Goal: Information Seeking & Learning: Learn about a topic

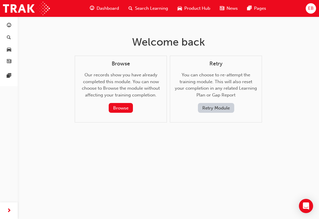
click at [151, 10] on span "Search Learning" at bounding box center [151, 8] width 33 height 7
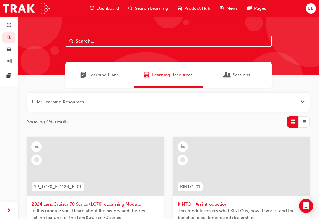
click at [102, 74] on span "Learning Plans" at bounding box center [104, 75] width 30 height 7
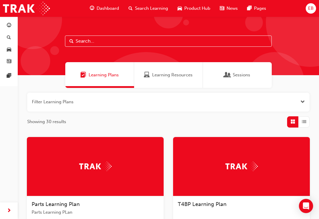
click at [165, 46] on input "text" at bounding box center [168, 40] width 207 height 11
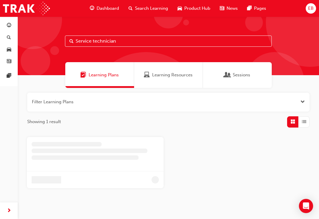
type input "Service technician"
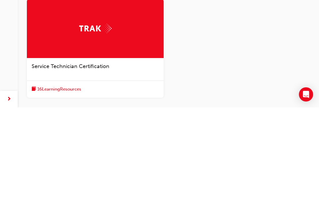
scroll to position [27, 0]
click at [83, 174] on span "Service Technician Certification" at bounding box center [71, 177] width 78 height 7
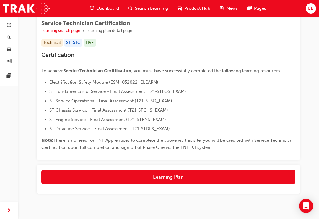
scroll to position [103, 0]
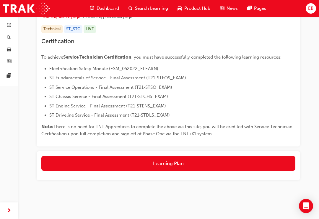
click at [169, 164] on button "Learning Plan" at bounding box center [168, 163] width 254 height 15
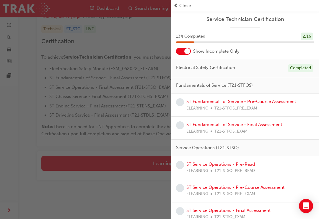
click at [249, 103] on link "ST Fundamentals of Service - Pre-Course Assessment" at bounding box center [242, 101] width 110 height 5
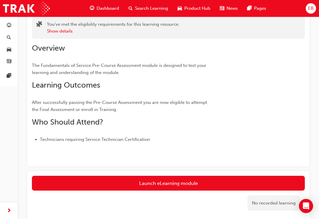
scroll to position [71, 0]
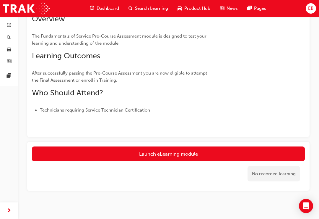
click at [218, 155] on link "Launch eLearning module" at bounding box center [168, 153] width 273 height 15
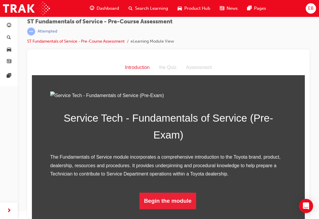
scroll to position [54, 0]
click at [173, 209] on button "Begin the module" at bounding box center [168, 201] width 57 height 17
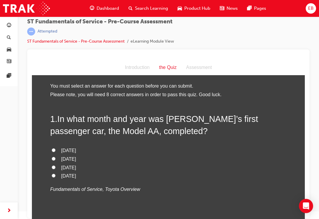
click at [135, 71] on div "Introduction" at bounding box center [137, 67] width 34 height 9
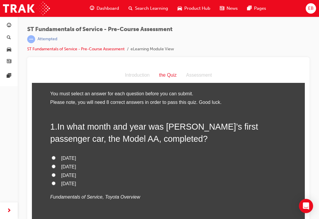
click at [136, 77] on div "Introduction" at bounding box center [137, 75] width 34 height 9
click at [138, 79] on div "Introduction" at bounding box center [137, 75] width 34 height 9
click at [136, 77] on div "Introduction" at bounding box center [137, 75] width 34 height 9
click at [138, 74] on div "Introduction" at bounding box center [137, 75] width 34 height 9
click at [42, 56] on div "ST Fundamentals of Service - Pre-Course Assessment | Attempted ST Fundamentals …" at bounding box center [168, 41] width 283 height 31
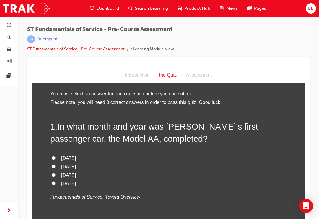
click at [141, 9] on span "Search Learning" at bounding box center [151, 8] width 33 height 7
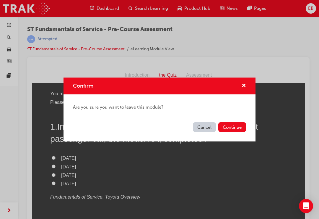
click at [232, 127] on button "Continue" at bounding box center [233, 127] width 28 height 10
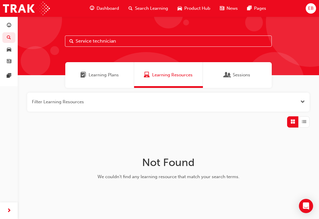
click at [130, 43] on input "Service technician" at bounding box center [168, 40] width 207 height 11
click at [130, 42] on input "Service technician" at bounding box center [168, 40] width 207 height 11
click at [145, 39] on input "Service technician" at bounding box center [168, 40] width 207 height 11
click at [141, 41] on input "Service technician" at bounding box center [168, 40] width 207 height 11
click at [146, 41] on input "Service technician" at bounding box center [168, 40] width 207 height 11
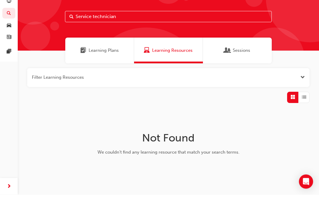
click at [108, 62] on div "Learning Plans" at bounding box center [99, 75] width 69 height 26
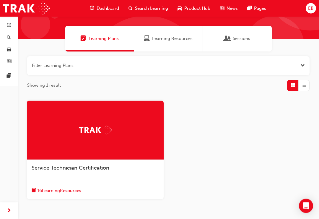
scroll to position [35, 0]
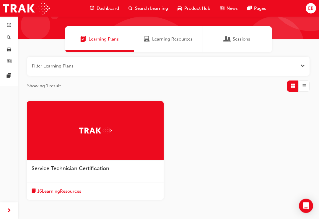
click at [90, 171] on span "Service Technician Certification" at bounding box center [71, 168] width 78 height 7
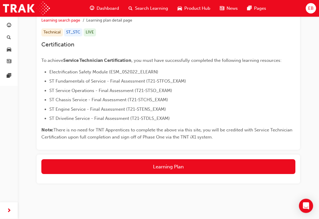
scroll to position [100, 0]
click at [173, 166] on button "Learning Plan" at bounding box center [168, 166] width 254 height 15
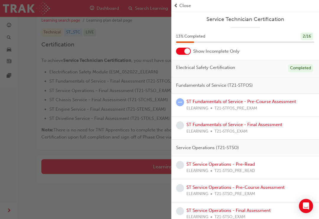
click at [219, 86] on span "Fundamentals of Service (T21-STFOS)" at bounding box center [214, 85] width 77 height 7
click at [230, 84] on span "Fundamentals of Service (T21-STFOS)" at bounding box center [214, 85] width 77 height 7
click at [225, 87] on span "Fundamentals of Service (T21-STFOS)" at bounding box center [214, 85] width 77 height 7
click at [212, 85] on span "Fundamentals of Service (T21-STFOS)" at bounding box center [214, 85] width 77 height 7
click at [212, 84] on span "Fundamentals of Service (T21-STFOS)" at bounding box center [214, 85] width 77 height 7
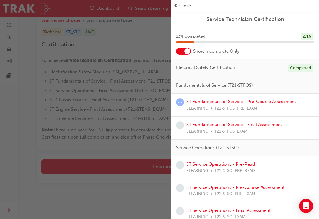
click at [244, 85] on span "Fundamentals of Service (T21-STFOS)" at bounding box center [214, 85] width 77 height 7
click at [244, 84] on span "Fundamentals of Service (T21-STFOS)" at bounding box center [214, 85] width 77 height 7
click at [240, 83] on span "Fundamentals of Service (T21-STFOS)" at bounding box center [214, 85] width 77 height 7
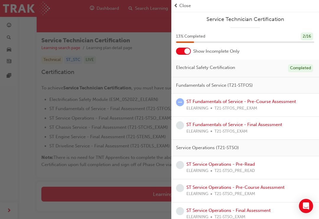
scroll to position [0, 0]
click at [226, 88] on span "Fundamentals of Service (T21-STFOS)" at bounding box center [214, 85] width 77 height 7
click at [224, 88] on div "Fundamentals of Service (T21-STFOS)" at bounding box center [246, 85] width 148 height 17
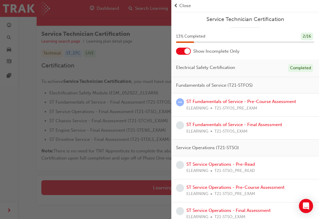
scroll to position [103, 0]
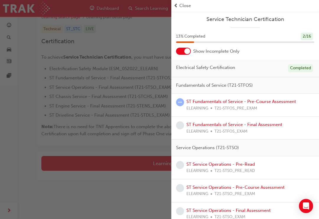
click at [304, 209] on icon "Open Intercom Messenger" at bounding box center [306, 205] width 6 height 7
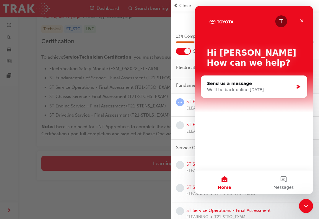
scroll to position [0, 0]
click at [177, 173] on div "ST Service Operations - Pre-Read ELEARNING T21-STSO_PRE_READ" at bounding box center [246, 167] width 148 height 23
click at [301, 20] on icon "Close" at bounding box center [302, 20] width 3 height 3
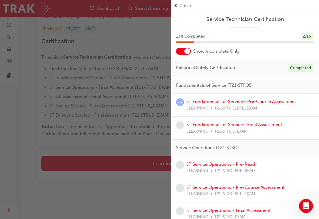
click at [207, 90] on div "Fundamentals of Service (T21-STFOS)" at bounding box center [246, 85] width 148 height 17
click at [209, 86] on span "Fundamentals of Service (T21-STFOS)" at bounding box center [214, 85] width 77 height 7
click at [141, 115] on div "button" at bounding box center [86, 109] width 172 height 219
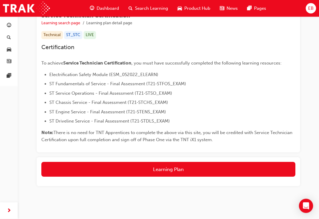
scroll to position [103, 0]
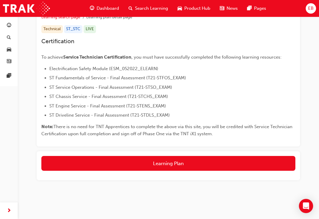
click at [181, 162] on button "Learning Plan" at bounding box center [168, 163] width 254 height 15
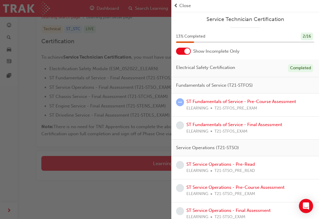
click at [227, 65] on span "Electrical Safety Certification" at bounding box center [205, 67] width 59 height 7
click at [264, 70] on div "Electrical Safety Certification Completed" at bounding box center [246, 68] width 148 height 18
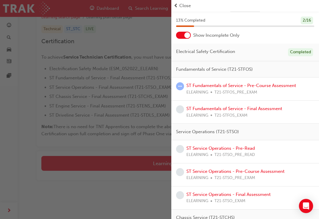
scroll to position [16, 0]
click at [225, 75] on div "Fundamentals of Service (T21-STFOS)" at bounding box center [246, 70] width 148 height 17
click at [206, 76] on div "Fundamentals of Service (T21-STFOS)" at bounding box center [246, 70] width 148 height 17
click at [217, 71] on span "Fundamentals of Service (T21-STFOS)" at bounding box center [214, 69] width 77 height 7
click at [219, 66] on span "Fundamentals of Service (T21-STFOS)" at bounding box center [214, 69] width 77 height 7
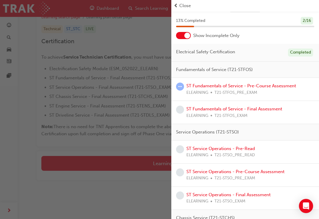
click at [251, 66] on span "Fundamentals of Service (T21-STFOS)" at bounding box center [214, 69] width 77 height 7
click at [178, 70] on span "Fundamentals of Service (T21-STFOS)" at bounding box center [214, 69] width 77 height 7
copy span "Fundamentals of Service (T21-STFOS)"
click at [74, 104] on div "button" at bounding box center [86, 109] width 172 height 219
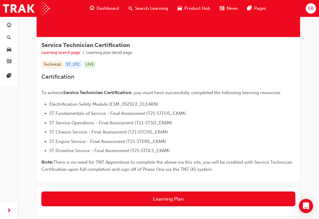
scroll to position [0, 0]
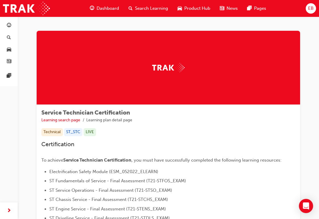
click at [153, 8] on span "Search Learning" at bounding box center [151, 8] width 33 height 7
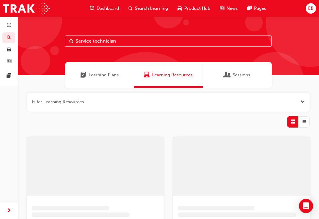
click at [155, 41] on input "Service technician" at bounding box center [168, 40] width 207 height 11
click at [146, 39] on input "Service technician" at bounding box center [168, 40] width 207 height 11
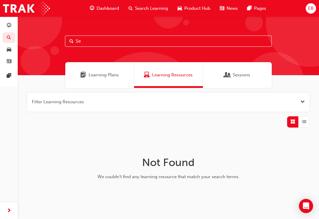
type input "S"
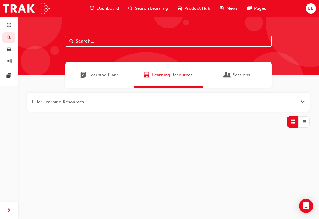
click at [117, 43] on input "text" at bounding box center [168, 40] width 207 height 11
type input "Fundamentals of Service (T21-STFOS)"
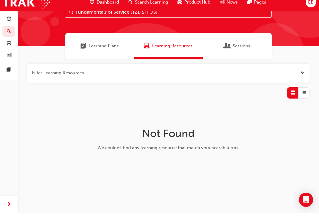
scroll to position [10, 0]
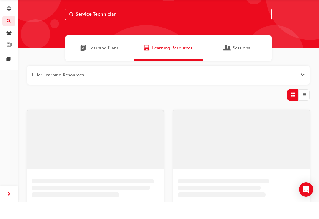
type input "Service Technician"
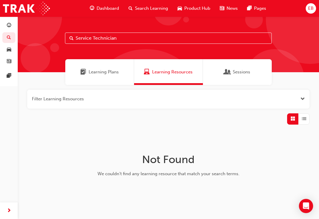
scroll to position [3, 0]
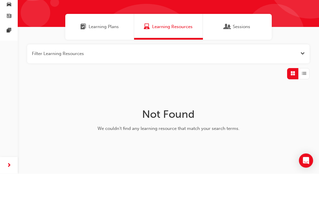
click at [99, 69] on span "Learning Plans" at bounding box center [104, 72] width 30 height 7
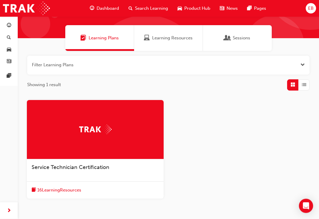
scroll to position [37, 0]
click at [57, 188] on span "16 Learning Resources" at bounding box center [59, 190] width 44 height 7
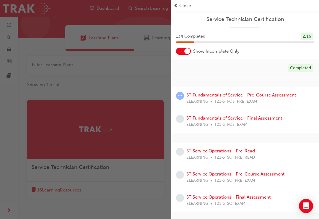
click at [235, 78] on div at bounding box center [246, 82] width 148 height 10
click at [252, 75] on div "Completed" at bounding box center [246, 68] width 148 height 18
click at [240, 101] on span "T21-STFOS_PRE_EXAM" at bounding box center [236, 101] width 43 height 7
click at [235, 96] on link "ST Fundamentals of Service - Pre-Course Assessment" at bounding box center [242, 94] width 110 height 5
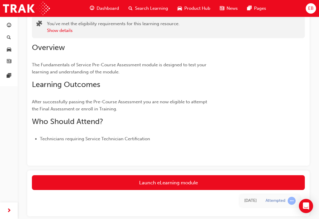
scroll to position [67, 0]
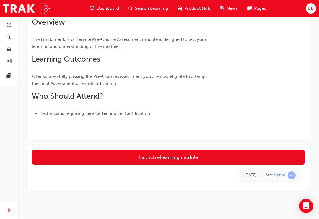
click at [82, 157] on link "Launch eLearning module" at bounding box center [168, 157] width 273 height 15
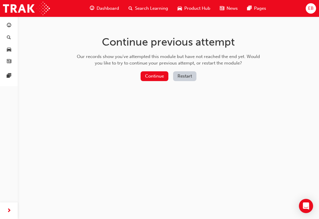
click at [155, 75] on button "Continue" at bounding box center [155, 76] width 28 height 10
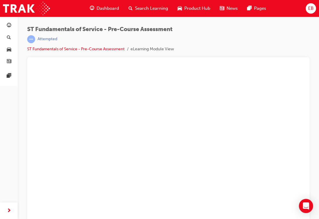
click at [81, 55] on div "ST Fundamentals of Service - Pre-Course Assessment | Attempted ST Fundamentals …" at bounding box center [168, 41] width 283 height 31
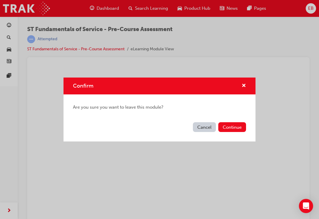
click at [234, 129] on button "Continue" at bounding box center [233, 127] width 28 height 10
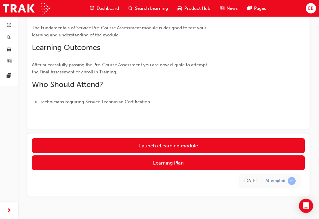
scroll to position [79, 0]
click at [196, 160] on button "Learning Plan" at bounding box center [168, 162] width 273 height 15
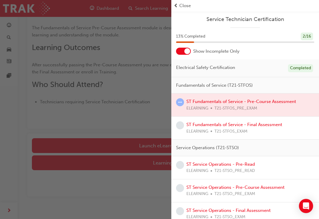
click at [130, 190] on div "button" at bounding box center [86, 109] width 172 height 219
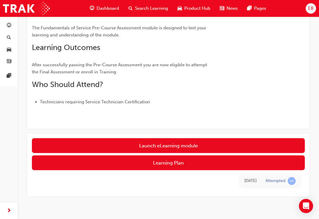
click at [185, 142] on link "Launch eLearning module" at bounding box center [168, 145] width 273 height 15
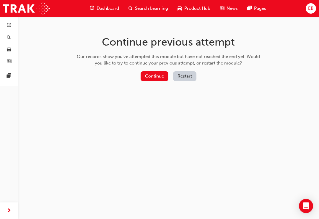
click at [151, 76] on button "Continue" at bounding box center [155, 76] width 28 height 10
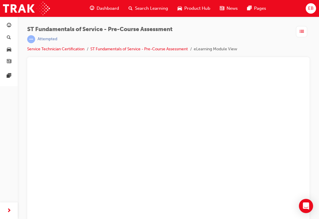
click at [54, 49] on link "Service Technician Certification" at bounding box center [55, 48] width 57 height 5
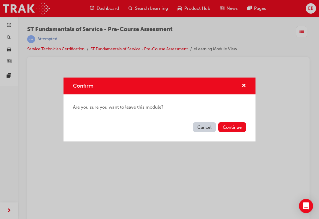
click at [244, 88] on span "cross-icon" at bounding box center [244, 85] width 4 height 5
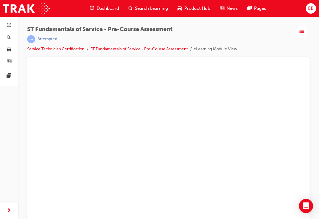
click at [118, 49] on link "ST Fundamentals of Service - Pre-Course Assessment" at bounding box center [140, 48] width 98 height 5
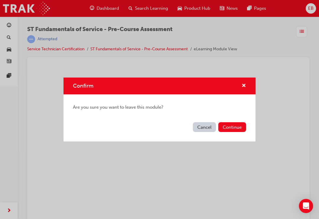
click at [234, 125] on button "Continue" at bounding box center [233, 127] width 28 height 10
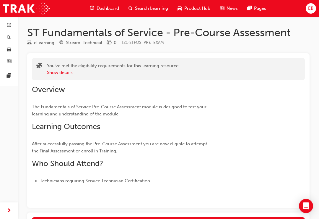
scroll to position [85, 0]
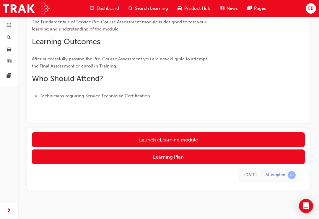
click at [227, 141] on link "Launch eLearning module" at bounding box center [168, 139] width 273 height 15
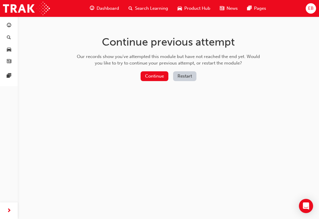
click at [151, 76] on button "Continue" at bounding box center [155, 76] width 28 height 10
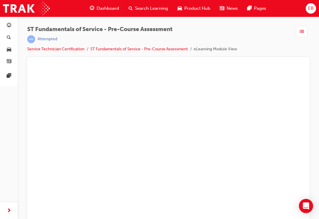
click at [107, 28] on span "ST Fundamentals of Service - Pre-Course Assessment" at bounding box center [132, 29] width 210 height 7
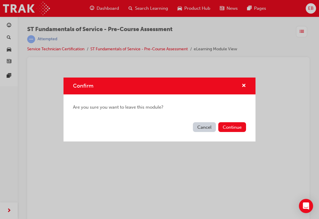
click at [231, 126] on button "Continue" at bounding box center [233, 127] width 28 height 10
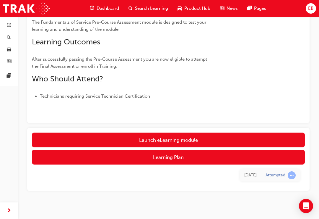
scroll to position [85, 0]
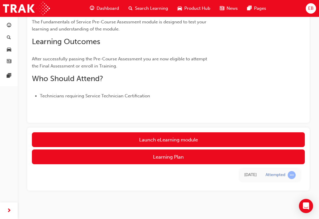
click at [267, 141] on link "Launch eLearning module" at bounding box center [168, 139] width 273 height 15
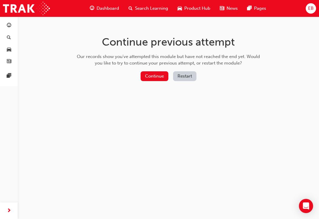
click at [187, 74] on button "Restart" at bounding box center [184, 76] width 23 height 10
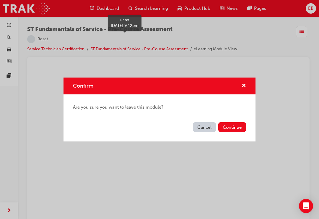
click at [232, 128] on button "Continue" at bounding box center [233, 127] width 28 height 10
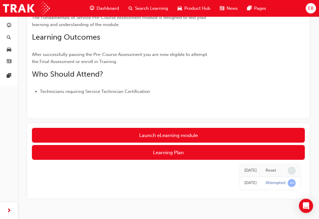
scroll to position [97, 0]
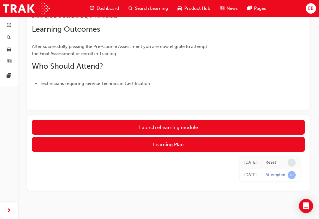
click at [224, 129] on link "Launch eLearning module" at bounding box center [168, 127] width 273 height 15
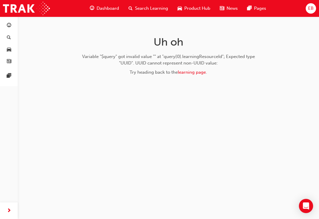
click at [56, 165] on div "Uh oh Variable "$query" got invalid value "" at "query[0].learningResourceId"; …" at bounding box center [159, 109] width 319 height 219
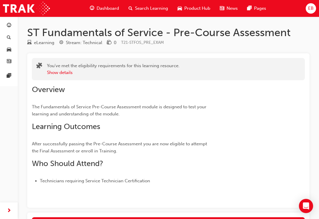
scroll to position [106, 0]
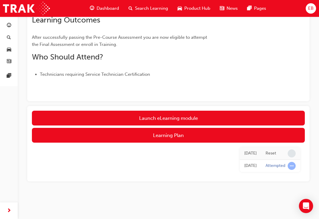
click at [258, 121] on link "Launch eLearning module" at bounding box center [168, 118] width 273 height 15
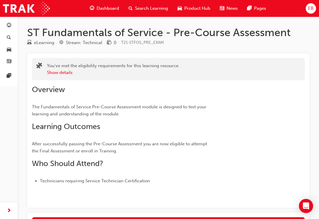
scroll to position [106, 0]
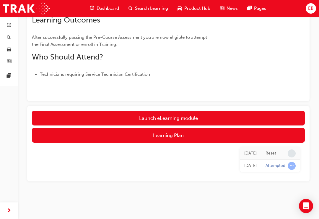
click at [253, 118] on link "Launch eLearning module" at bounding box center [168, 118] width 273 height 15
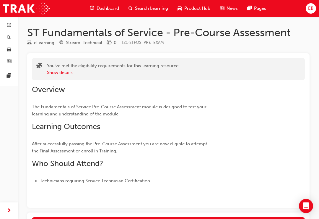
scroll to position [106, 0]
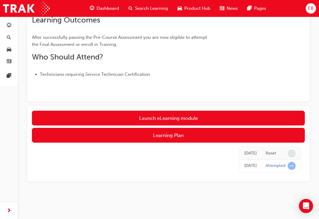
click at [117, 120] on link "Launch eLearning module" at bounding box center [168, 118] width 273 height 15
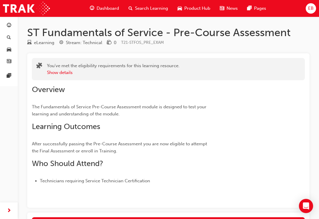
scroll to position [106, 0]
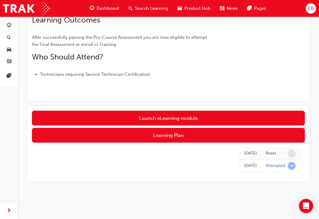
click at [122, 138] on button "Learning Plan" at bounding box center [168, 135] width 273 height 15
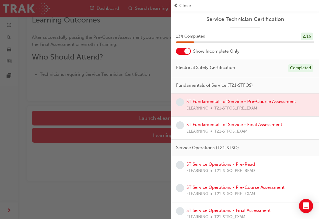
click at [213, 88] on div "Fundamentals of Service (T21-STFOS)" at bounding box center [246, 85] width 148 height 17
click at [234, 104] on div at bounding box center [246, 104] width 148 height 23
click at [209, 104] on div at bounding box center [246, 104] width 148 height 23
click at [199, 105] on div at bounding box center [246, 104] width 148 height 23
click at [225, 105] on div at bounding box center [246, 104] width 148 height 23
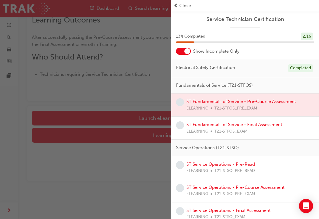
click at [245, 95] on div at bounding box center [246, 104] width 148 height 23
click at [245, 94] on div at bounding box center [246, 104] width 148 height 23
click at [244, 106] on div at bounding box center [246, 104] width 148 height 23
click at [235, 109] on div at bounding box center [246, 104] width 148 height 23
click at [50, 96] on div "button" at bounding box center [86, 109] width 172 height 219
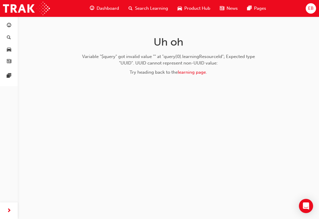
scroll to position [88, 0]
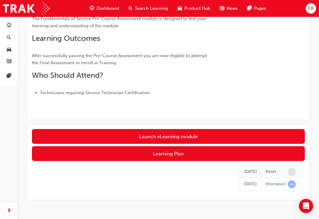
click at [80, 135] on link "Launch eLearning module" at bounding box center [168, 136] width 273 height 15
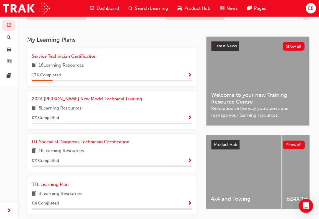
scroll to position [114, 0]
click at [73, 68] on div "Service Technician Certification 16 Learning Resources 13 % Completed" at bounding box center [112, 67] width 160 height 29
click at [167, 67] on div "16 Learning Resources" at bounding box center [112, 65] width 160 height 7
click at [163, 59] on div "Service Technician Certification 16 Learning Resources 13 % Completed" at bounding box center [112, 67] width 160 height 29
click at [80, 67] on span "16 Learning Resources" at bounding box center [61, 65] width 45 height 7
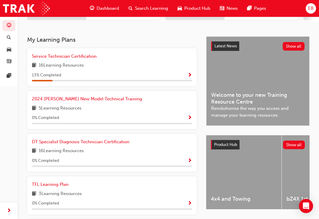
click at [167, 64] on div "16 Learning Resources" at bounding box center [112, 65] width 160 height 7
click at [196, 72] on div "Service Technician Certification 16 Learning Resources 13 % Completed" at bounding box center [112, 67] width 170 height 38
click at [55, 66] on span "16 Learning Resources" at bounding box center [61, 65] width 45 height 7
click at [59, 64] on span "16 Learning Resources" at bounding box center [61, 65] width 45 height 7
click at [62, 67] on span "16 Learning Resources" at bounding box center [61, 65] width 45 height 7
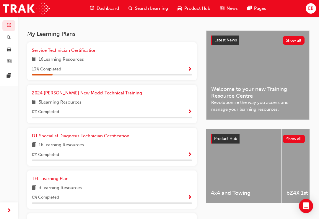
scroll to position [120, 0]
click at [138, 60] on div "16 Learning Resources" at bounding box center [112, 59] width 160 height 7
click at [135, 56] on div "16 Learning Resources" at bounding box center [112, 59] width 160 height 7
click at [134, 56] on div "16 Learning Resources" at bounding box center [112, 59] width 160 height 7
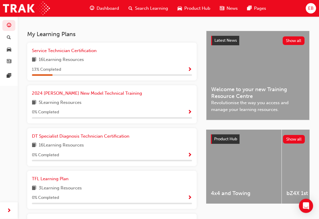
click at [193, 63] on div "Service Technician Certification 16 Learning Resources 13 % Completed" at bounding box center [112, 62] width 170 height 38
click at [188, 70] on span "Show Progress" at bounding box center [190, 69] width 4 height 5
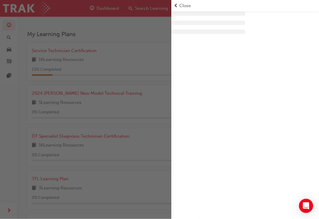
scroll to position [120, 0]
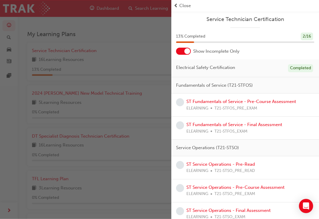
click at [227, 81] on div "Fundamentals of Service (T21-STFOS)" at bounding box center [246, 85] width 148 height 17
click at [47, 63] on div "button" at bounding box center [86, 109] width 172 height 219
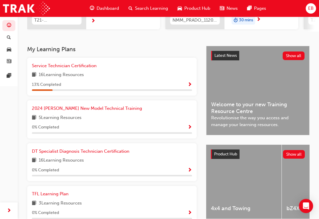
scroll to position [100, 0]
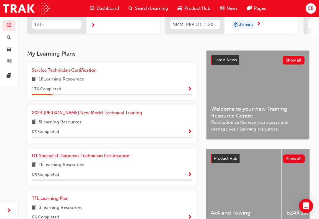
click at [50, 71] on span "Service Technician Certification" at bounding box center [64, 69] width 65 height 5
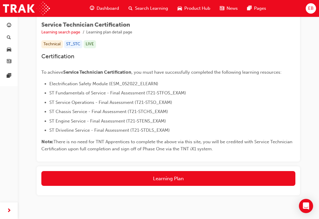
scroll to position [103, 0]
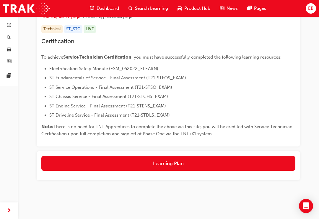
click at [214, 164] on button "Learning Plan" at bounding box center [168, 163] width 254 height 15
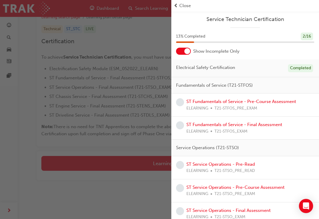
click at [47, 65] on div "button" at bounding box center [86, 109] width 172 height 219
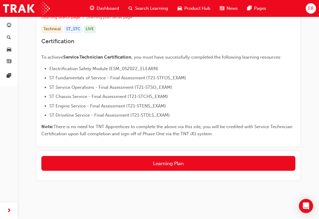
click at [99, 165] on button "Learning Plan" at bounding box center [168, 163] width 254 height 15
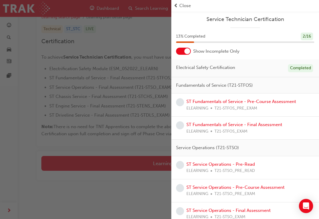
click at [66, 104] on div "button" at bounding box center [86, 109] width 172 height 219
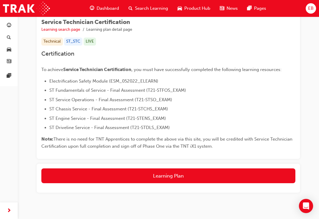
scroll to position [95, 0]
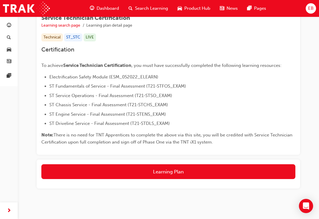
click at [64, 173] on button "Learning Plan" at bounding box center [168, 171] width 254 height 15
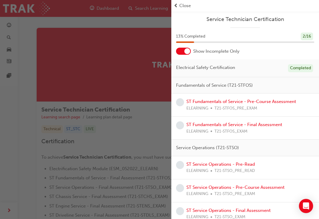
scroll to position [0, 0]
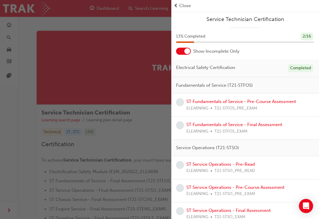
click at [45, 155] on div "button" at bounding box center [86, 109] width 172 height 219
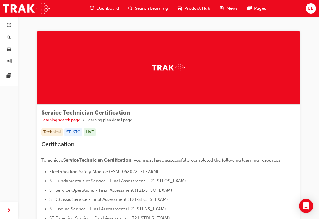
click at [271, 123] on div "Service Technician Certification Learning search page Learning plan detail page…" at bounding box center [169, 177] width 264 height 145
click at [291, 125] on div "Service Technician Certification Learning search page Learning plan detail page…" at bounding box center [169, 177] width 264 height 145
click at [289, 128] on div "Technical ST_STC LIVE" at bounding box center [168, 132] width 254 height 8
click at [293, 114] on div "Service Technician Certification Learning search page Learning plan detail page" at bounding box center [168, 116] width 254 height 14
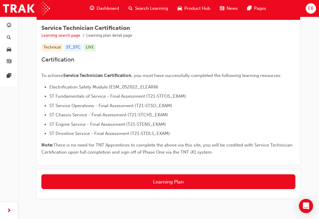
scroll to position [103, 0]
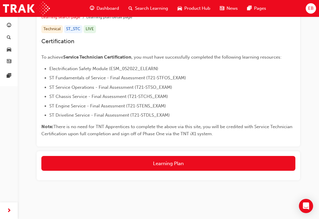
click at [162, 164] on button "Learning Plan" at bounding box center [168, 163] width 254 height 15
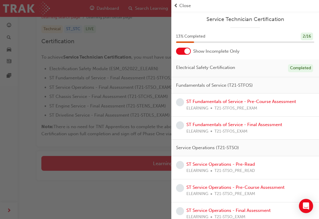
click at [95, 142] on div "button" at bounding box center [86, 109] width 172 height 219
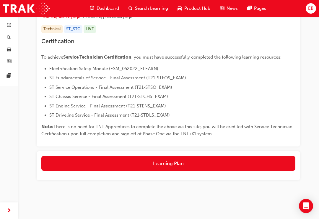
click at [202, 100] on ul "Electrification Safety Module (ESM_052022_ELEARN) ST Fundamentals of Service - …" at bounding box center [168, 92] width 254 height 54
click at [172, 163] on button "Learning Plan" at bounding box center [168, 163] width 254 height 15
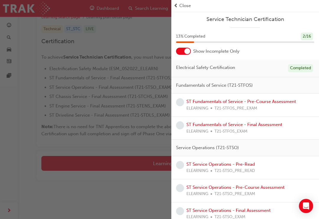
click at [110, 129] on div "button" at bounding box center [86, 109] width 172 height 219
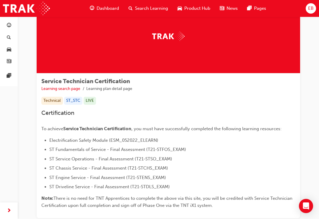
scroll to position [0, 0]
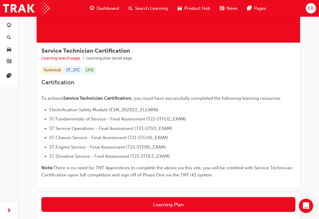
scroll to position [64, 0]
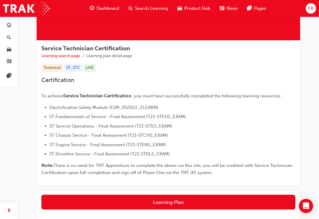
click at [181, 201] on button "Learning Plan" at bounding box center [168, 202] width 254 height 15
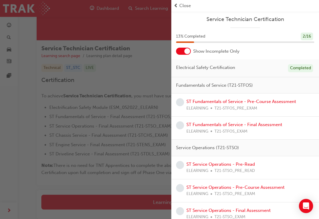
click at [100, 127] on div "button" at bounding box center [86, 109] width 172 height 219
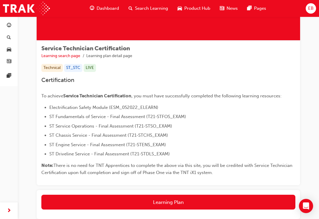
click at [126, 112] on ul "Electrification Safety Module (ESM_052022_ELEARN) ST Fundamentals of Service - …" at bounding box center [168, 131] width 254 height 54
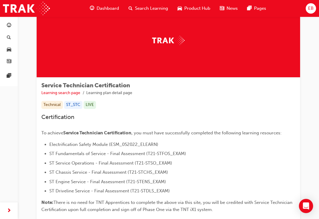
scroll to position [0, 0]
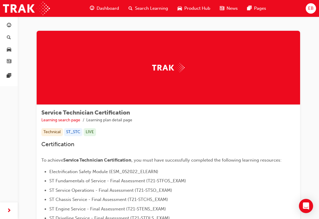
click at [277, 152] on div "Certification To achieve Service Technician Certification , you must have succe…" at bounding box center [168, 191] width 254 height 100
click at [290, 123] on div "Service Technician Certification Learning search page Learning plan detail page…" at bounding box center [169, 177] width 264 height 145
click at [145, 11] on span "Search Learning" at bounding box center [151, 8] width 33 height 7
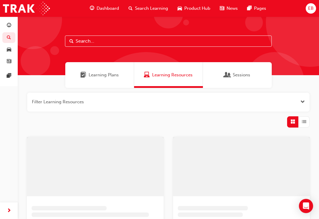
click at [129, 43] on input "text" at bounding box center [168, 40] width 207 height 11
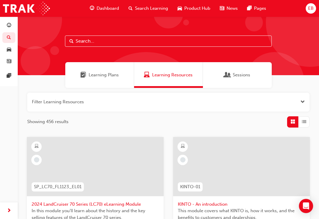
click at [110, 42] on input "text" at bounding box center [168, 40] width 207 height 11
click at [107, 41] on input "text" at bounding box center [168, 40] width 207 height 11
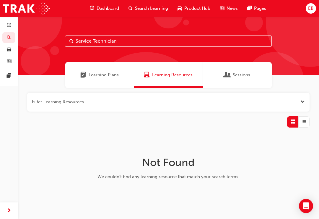
type input "Service Technician"
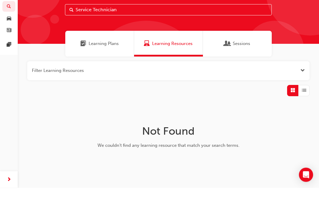
click at [110, 72] on span "Learning Plans" at bounding box center [104, 75] width 30 height 7
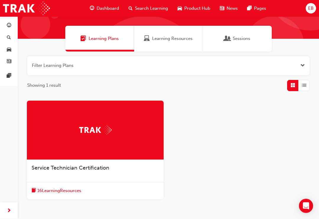
scroll to position [37, 0]
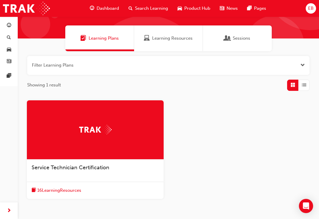
click at [90, 172] on div "Service Technician Certification" at bounding box center [95, 170] width 137 height 22
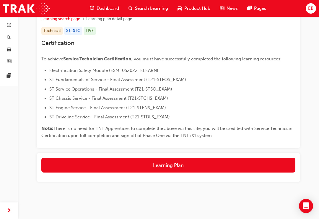
scroll to position [103, 0]
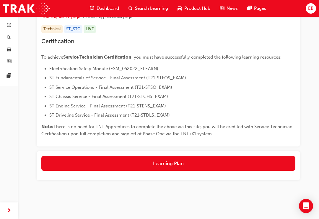
click at [172, 163] on button "Learning Plan" at bounding box center [168, 163] width 254 height 15
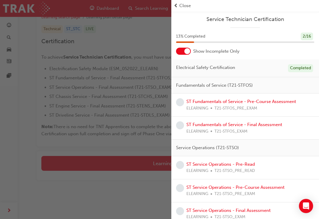
click at [224, 85] on span "Fundamentals of Service (T21-STFOS)" at bounding box center [214, 85] width 77 height 7
click at [228, 87] on span "Fundamentals of Service (T21-STFOS)" at bounding box center [214, 85] width 77 height 7
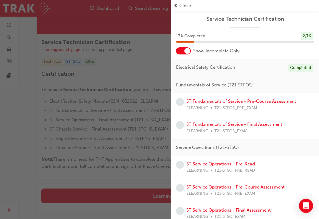
scroll to position [70, 0]
click at [217, 103] on link "ST Fundamentals of Service - Pre-Course Assessment" at bounding box center [242, 101] width 110 height 5
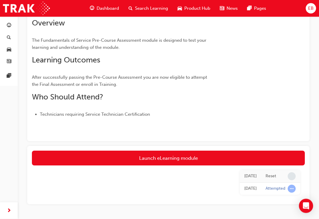
scroll to position [80, 0]
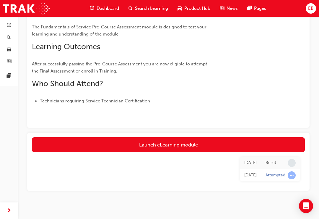
click at [173, 141] on link "Launch eLearning module" at bounding box center [168, 144] width 273 height 15
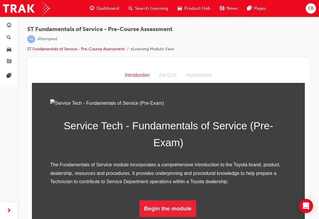
scroll to position [8, 0]
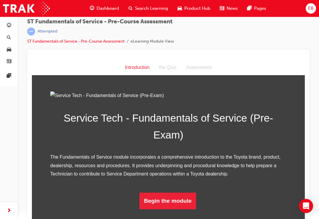
click at [179, 209] on button "Begin the module" at bounding box center [168, 201] width 57 height 17
